Goal: Check status: Check status

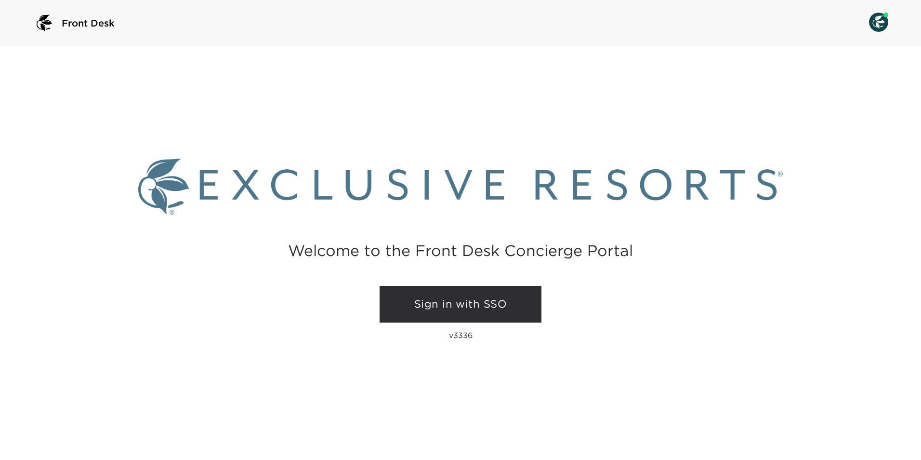
click at [508, 304] on link "Sign in with SSO" at bounding box center [461, 304] width 162 height 37
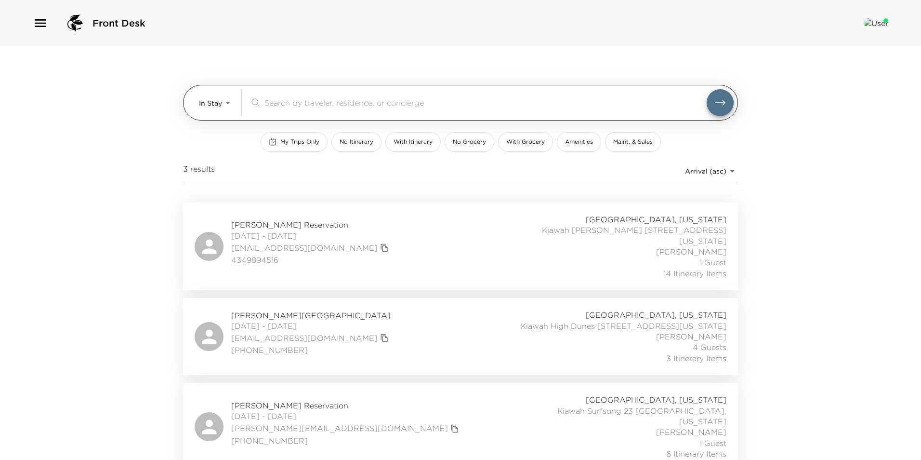
click at [316, 103] on input "search" at bounding box center [486, 102] width 442 height 11
click at [208, 100] on body "Front Desk In Stay In-Stay ​ My Trips Only No Itinerary With Itinerary No Groce…" at bounding box center [460, 230] width 921 height 460
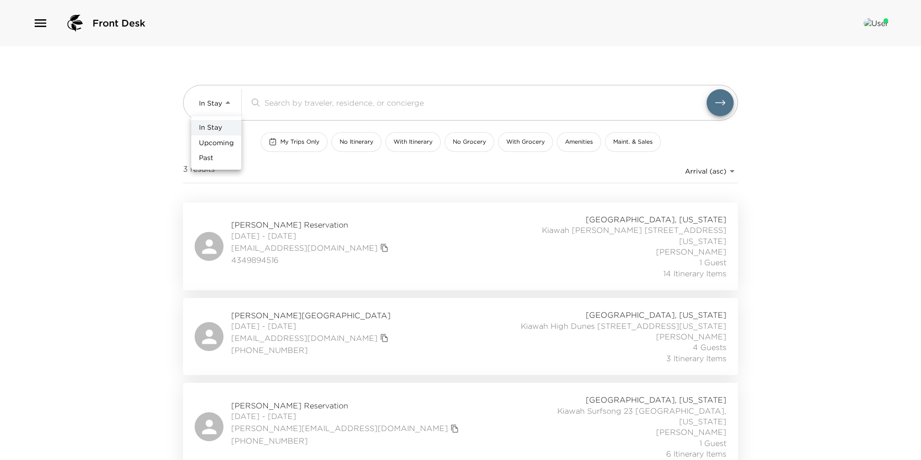
click at [213, 145] on span "Upcoming" at bounding box center [216, 143] width 35 height 10
type input "Upcoming"
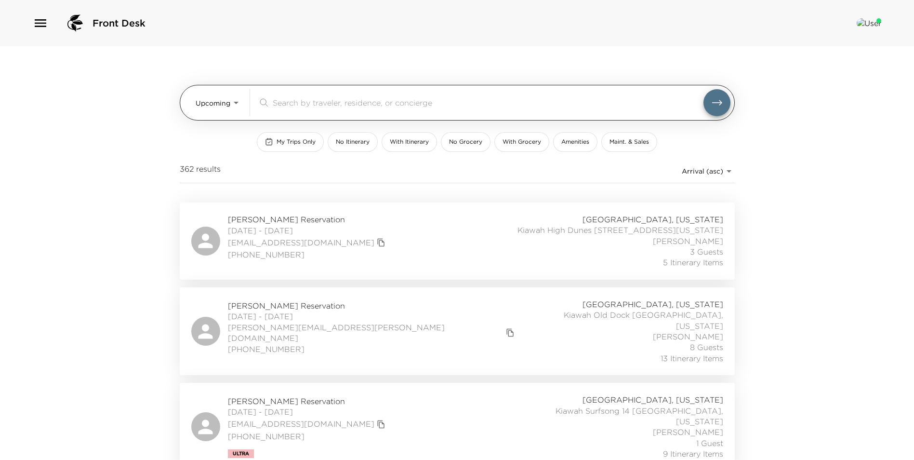
click at [357, 97] on input "search" at bounding box center [488, 102] width 431 height 11
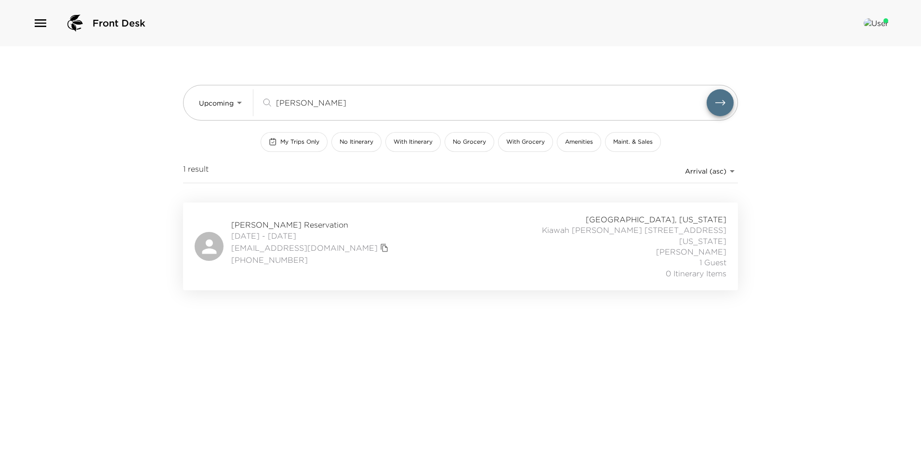
type input "[PERSON_NAME]"
click at [376, 265] on div "[PERSON_NAME] Reservation [DATE] - [DATE] [EMAIL_ADDRESS][DOMAIN_NAME] [PHONE_N…" at bounding box center [461, 246] width 532 height 65
